Goal: Transaction & Acquisition: Subscribe to service/newsletter

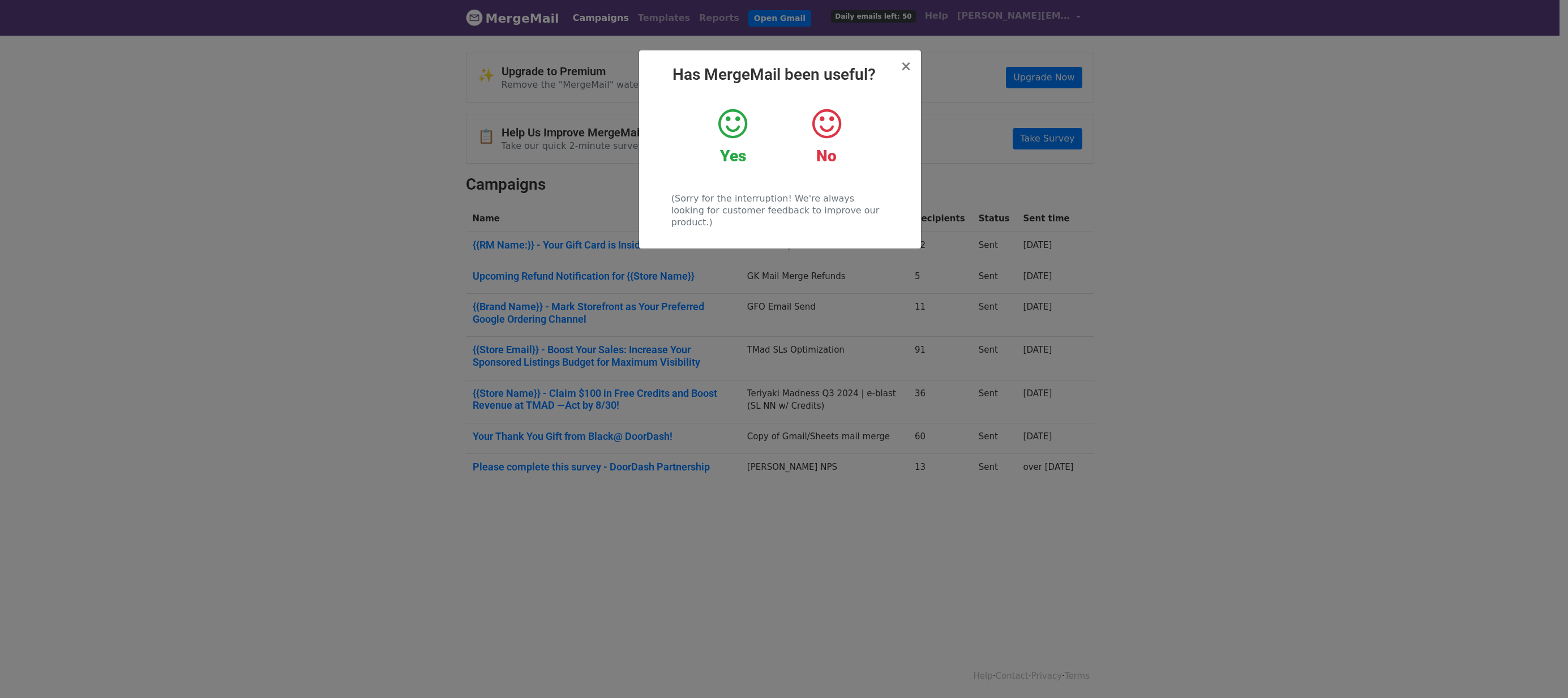
click at [731, 119] on icon at bounding box center [733, 124] width 29 height 34
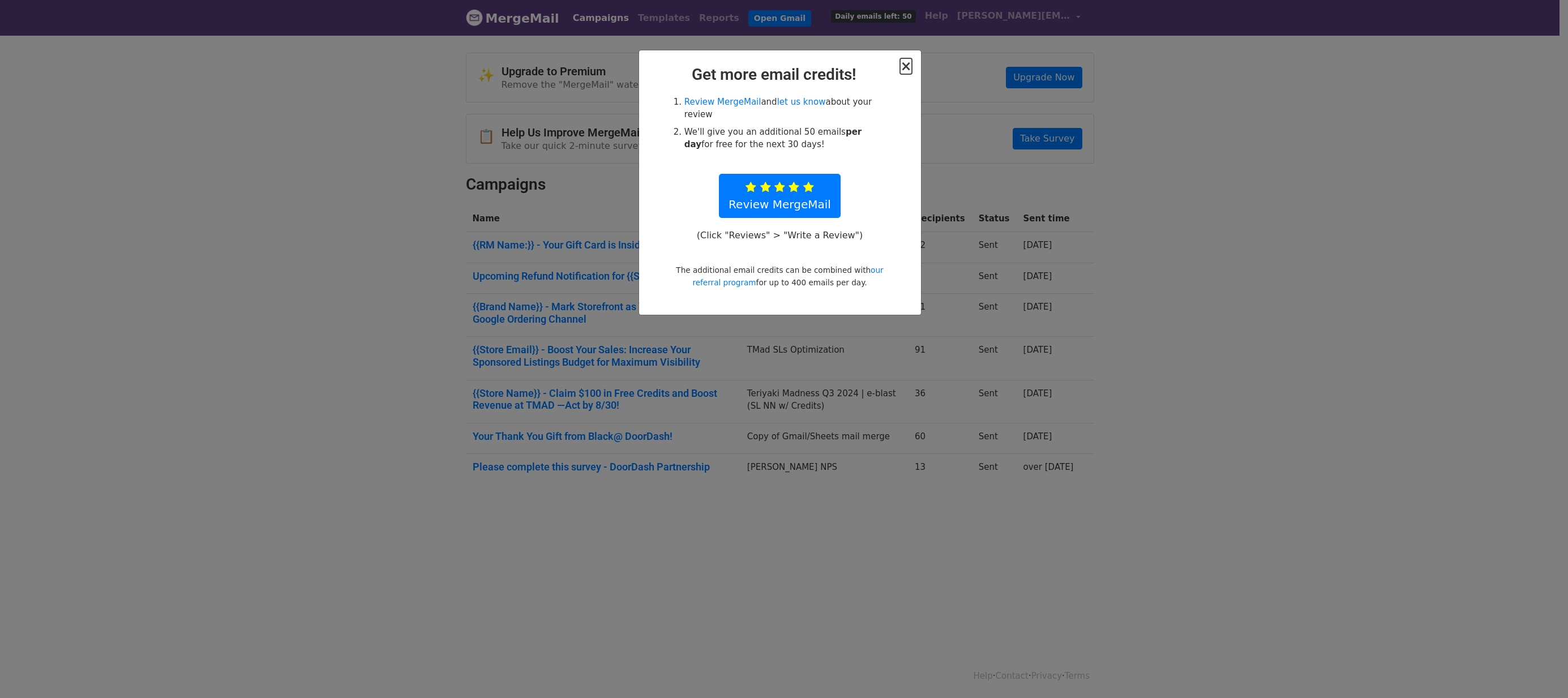
click at [904, 67] on span "×" at bounding box center [906, 66] width 11 height 16
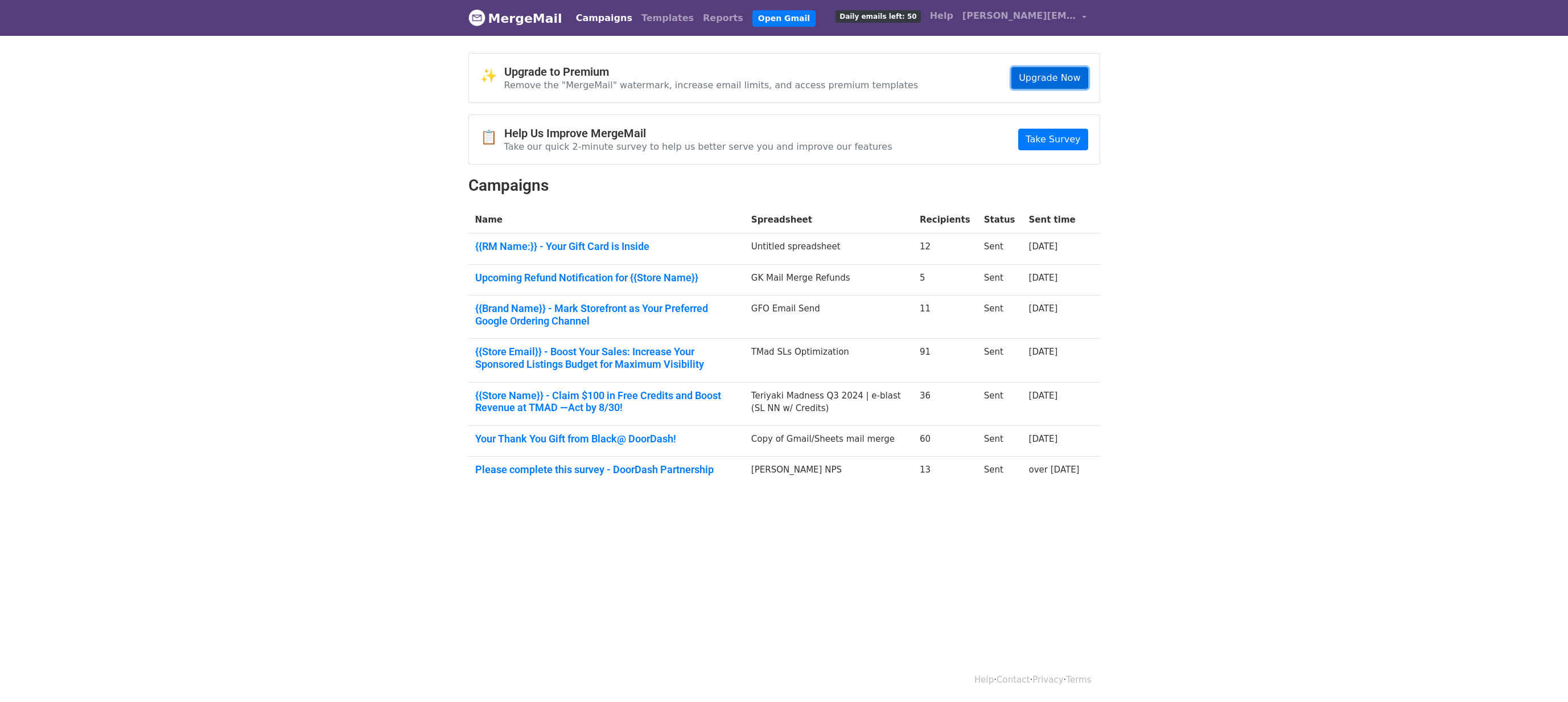
click at [1064, 85] on link "Upgrade Now" at bounding box center [1049, 78] width 76 height 21
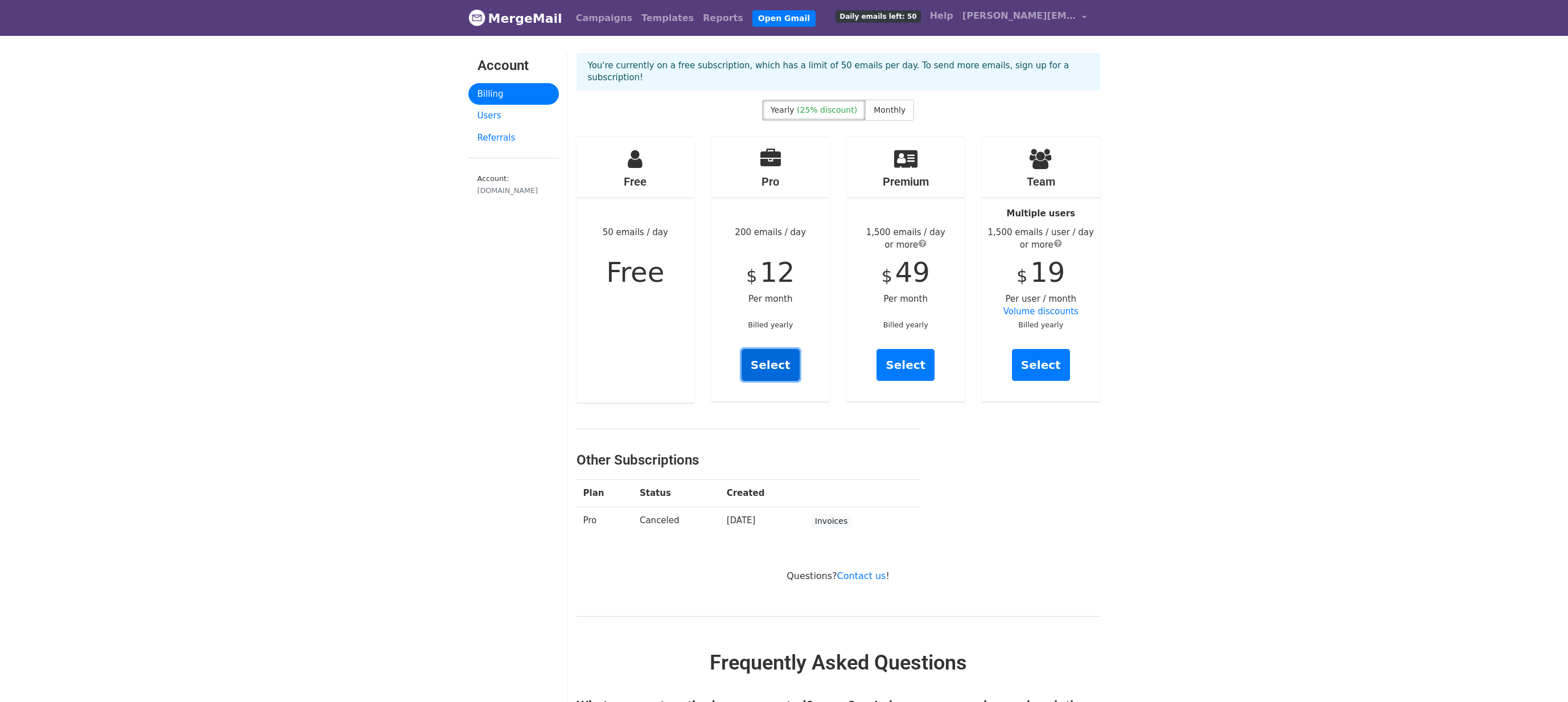
click at [780, 349] on link "Select" at bounding box center [771, 365] width 58 height 32
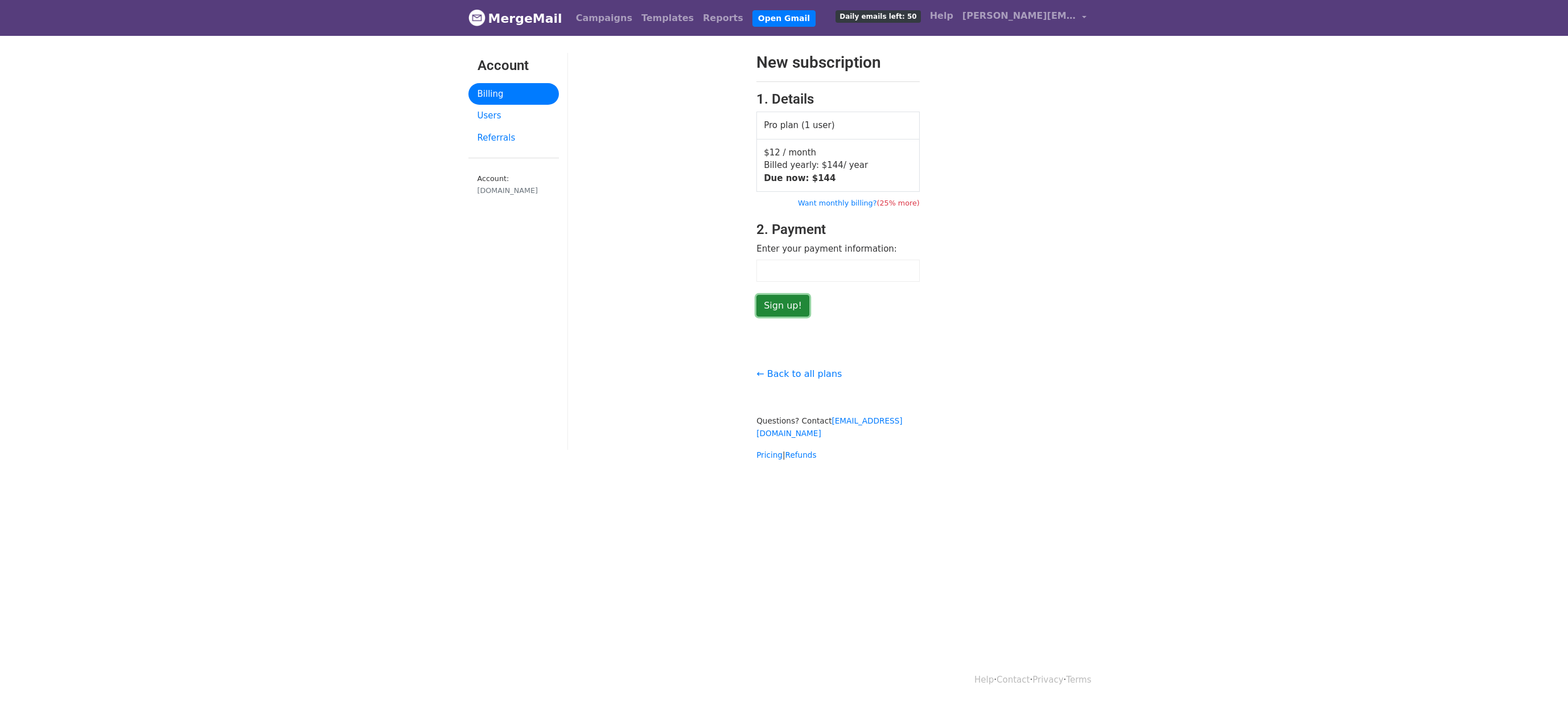
click at [790, 313] on input "Sign up!" at bounding box center [783, 306] width 53 height 21
